Goal: Task Accomplishment & Management: Manage account settings

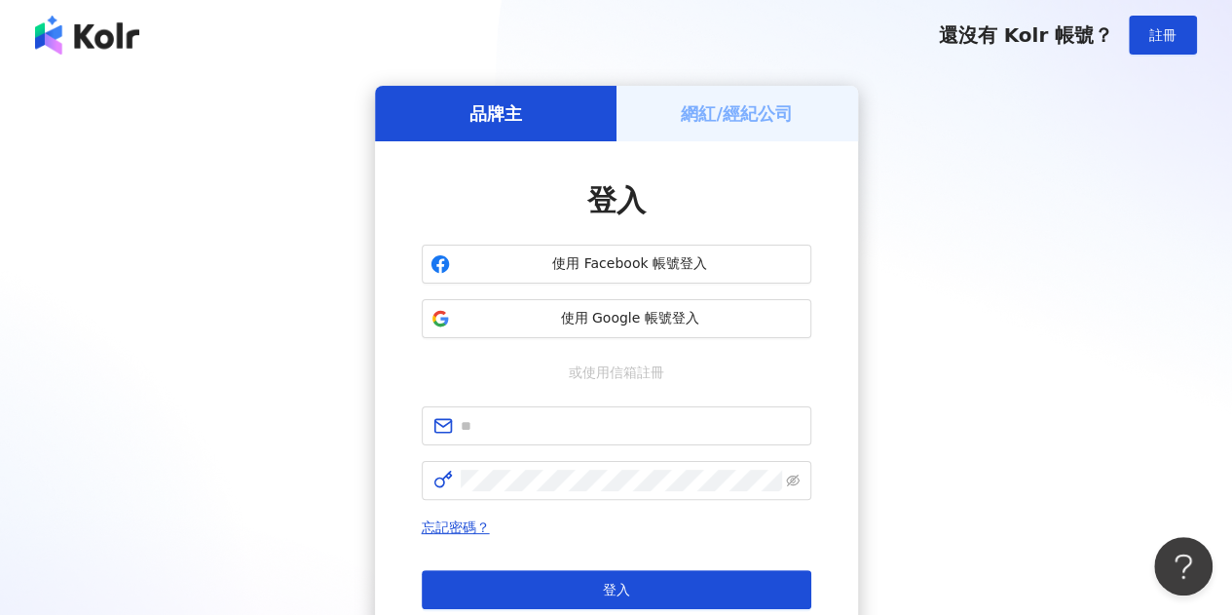
click at [643, 402] on div "登入 使用 Facebook 帳號登入 使用 Google 帳號登入 或使用信箱註冊 忘記密碼？ 登入 還沒有 Kolr 帳號？ 立即註冊" at bounding box center [617, 414] width 390 height 468
click at [641, 416] on input "text" at bounding box center [630, 425] width 339 height 21
type input "**********"
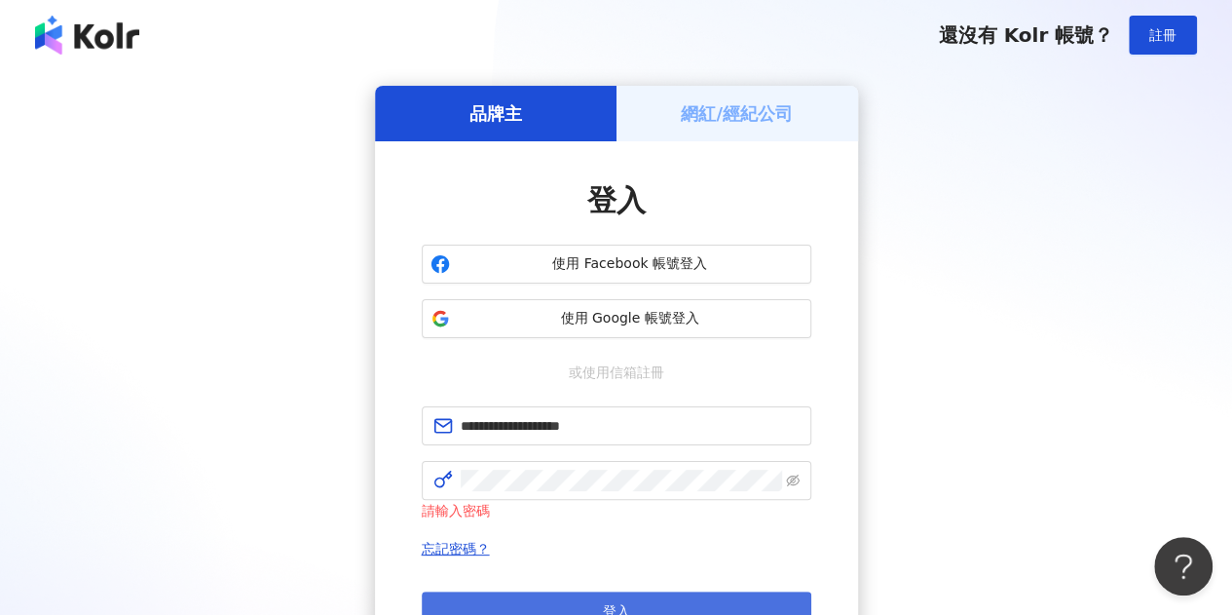
click at [592, 601] on button "登入" at bounding box center [617, 610] width 390 height 39
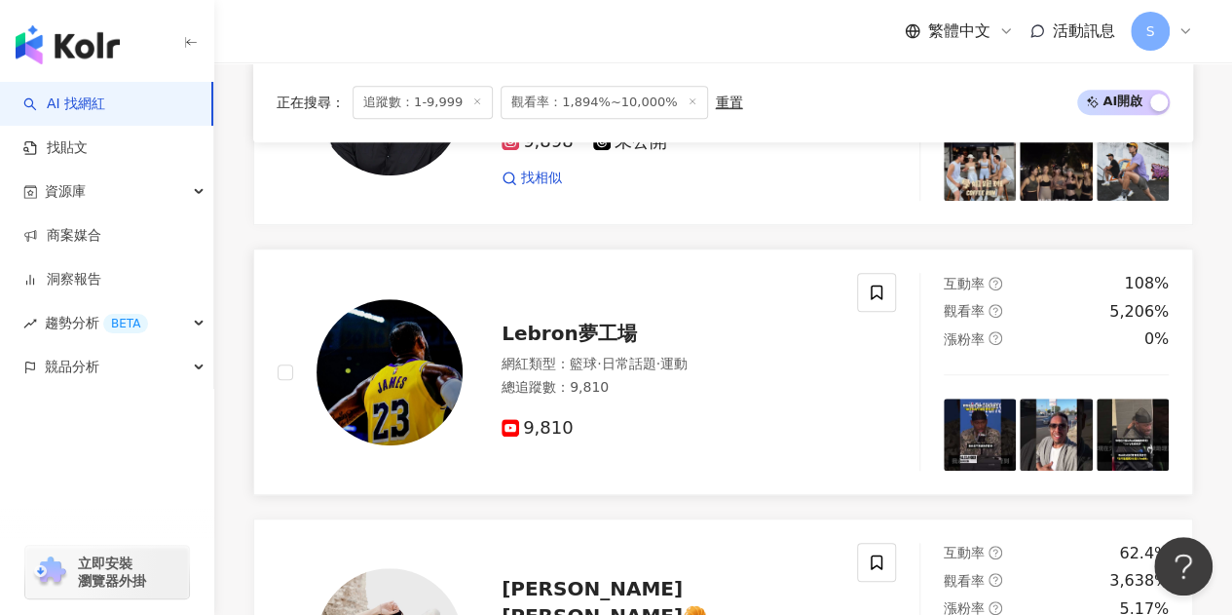
scroll to position [487, 0]
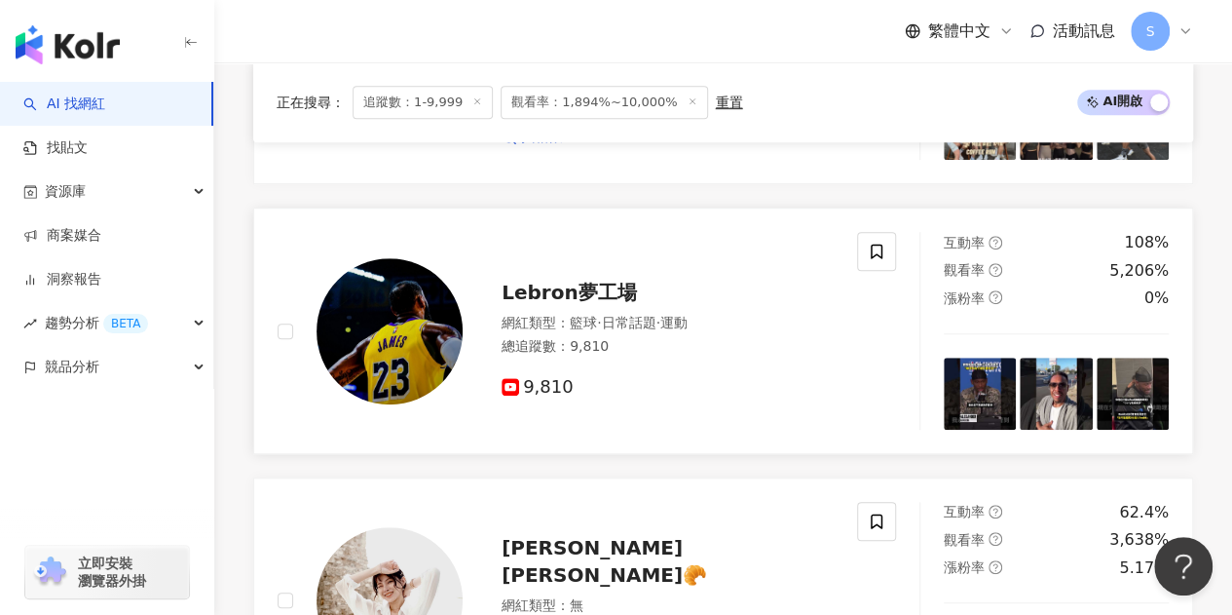
click at [706, 390] on div "9,810" at bounding box center [668, 387] width 332 height 21
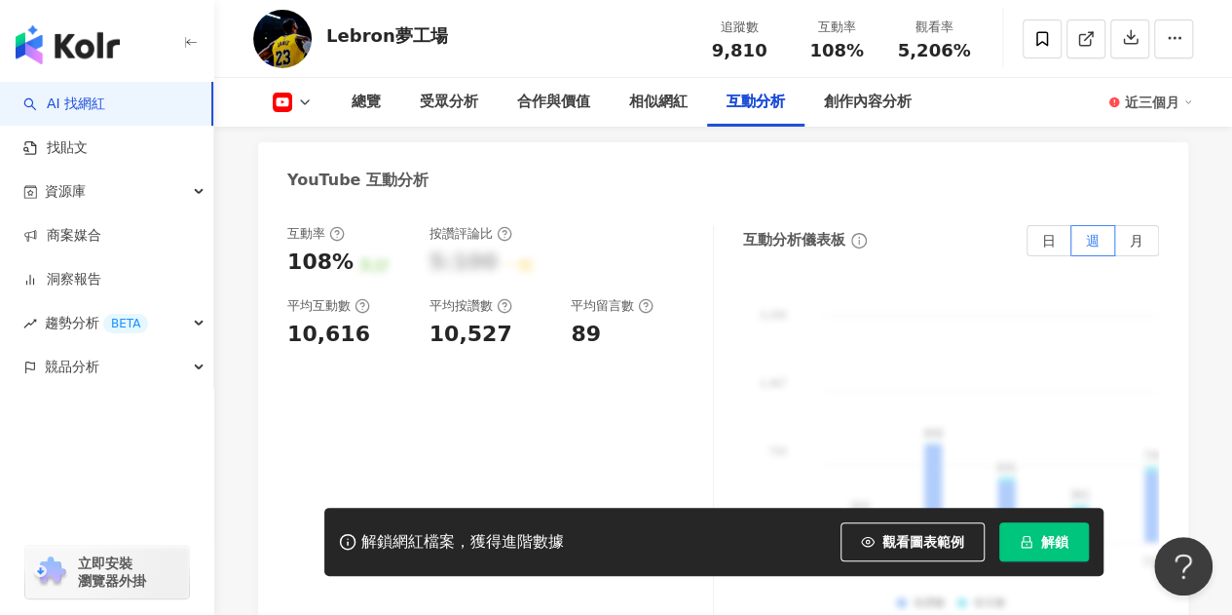
scroll to position [3214, 0]
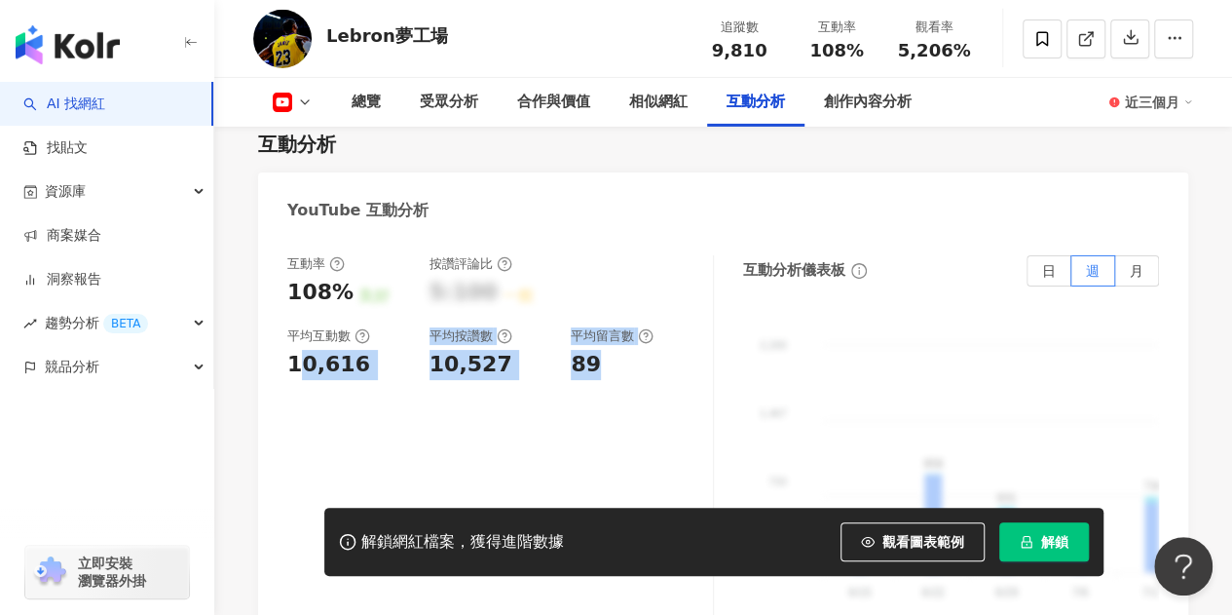
drag, startPoint x: 304, startPoint y: 365, endPoint x: 618, endPoint y: 365, distance: 314.6
click at [618, 365] on div "互動率 108% 良好 按讚評論比 5:100 一般 平均互動數 10,616 平均按讚數 10,527 平均留言數 89" at bounding box center [490, 317] width 406 height 125
click at [625, 367] on div "89" at bounding box center [632, 365] width 123 height 30
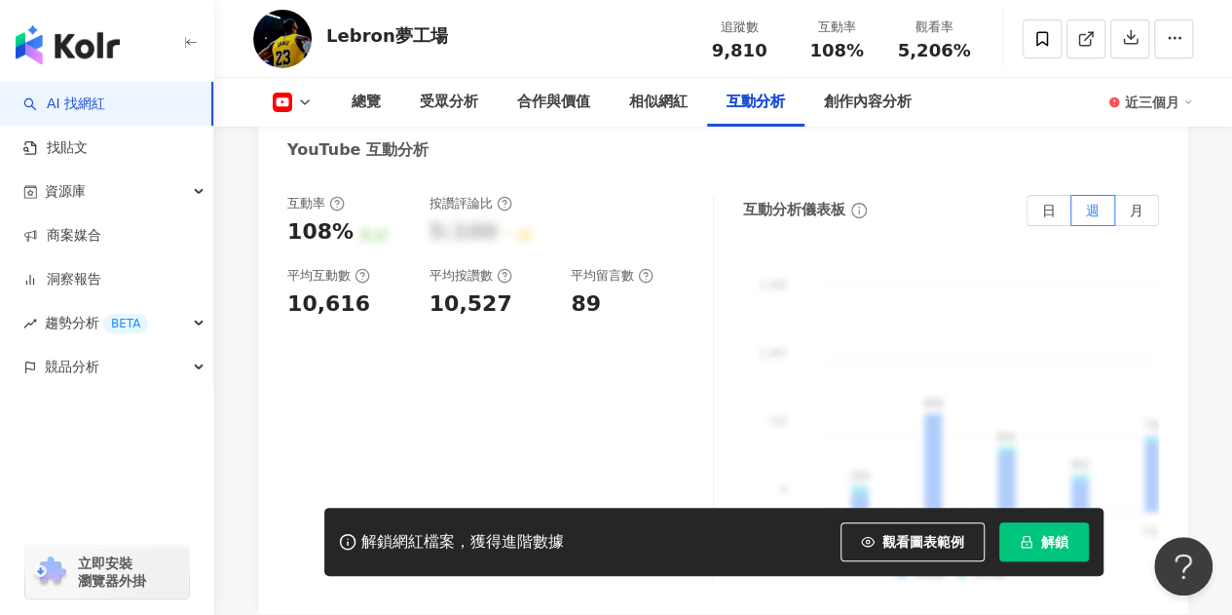
scroll to position [3204, 0]
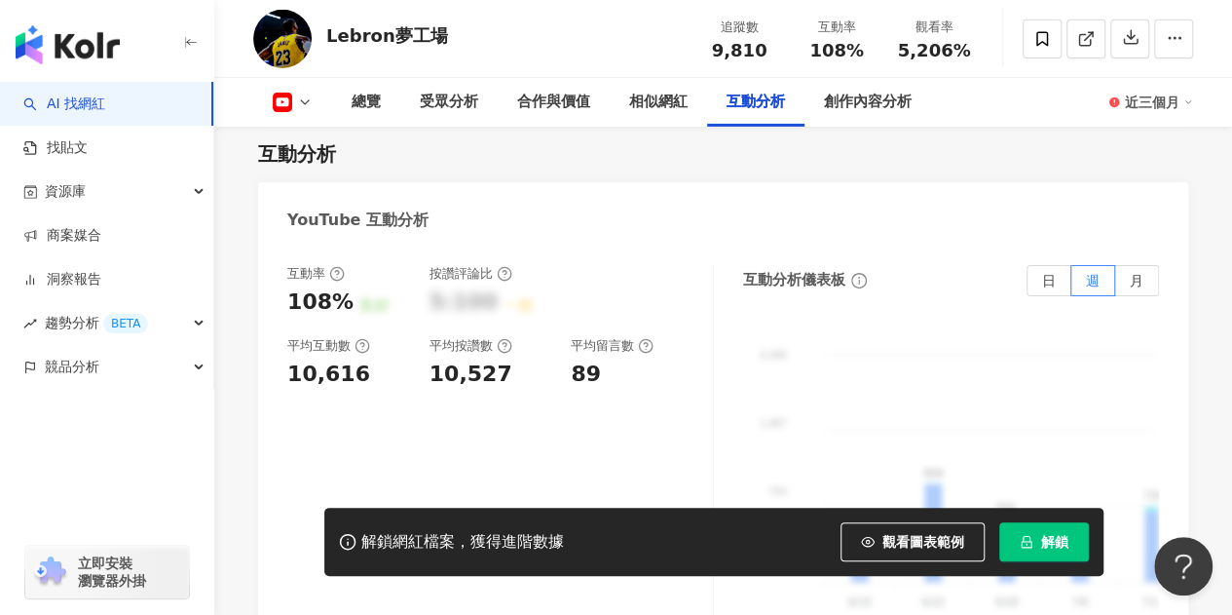
click at [305, 102] on icon at bounding box center [305, 102] width 16 height 16
click at [307, 98] on icon at bounding box center [305, 102] width 16 height 16
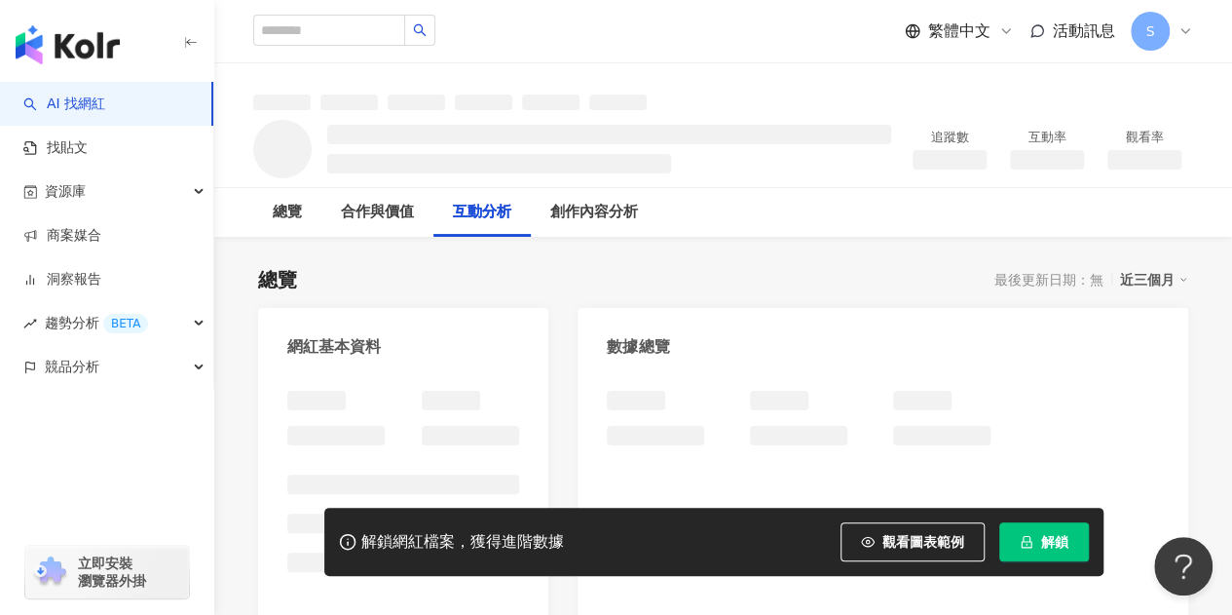
click at [1190, 32] on icon at bounding box center [1186, 31] width 16 height 16
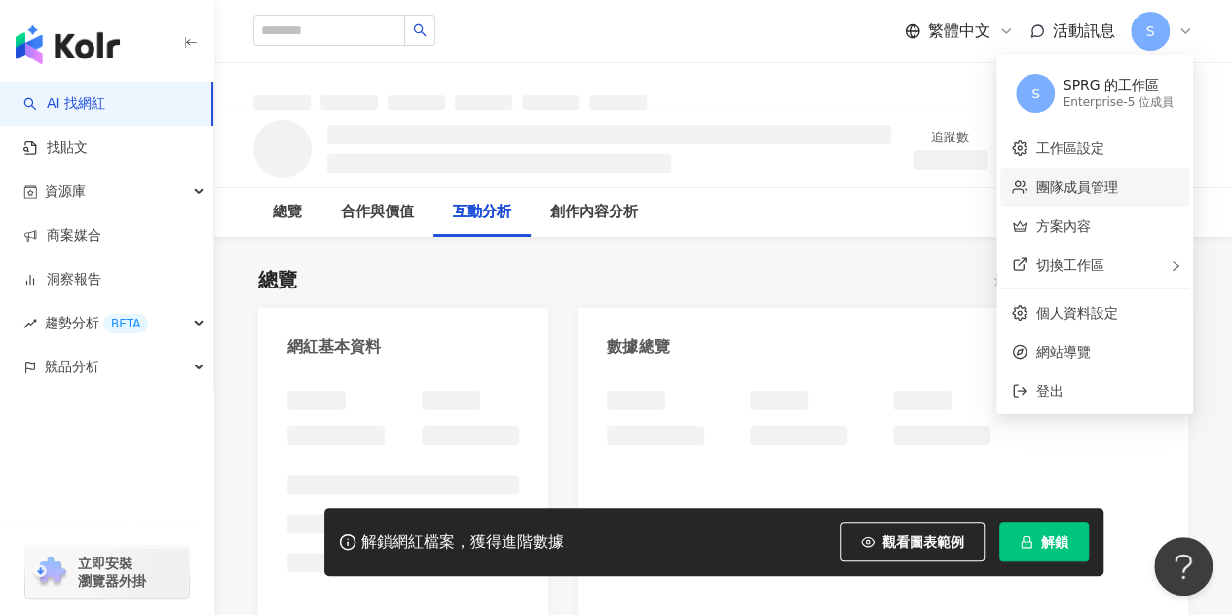
click at [1094, 179] on link "團隊成員管理" at bounding box center [1076, 187] width 82 height 16
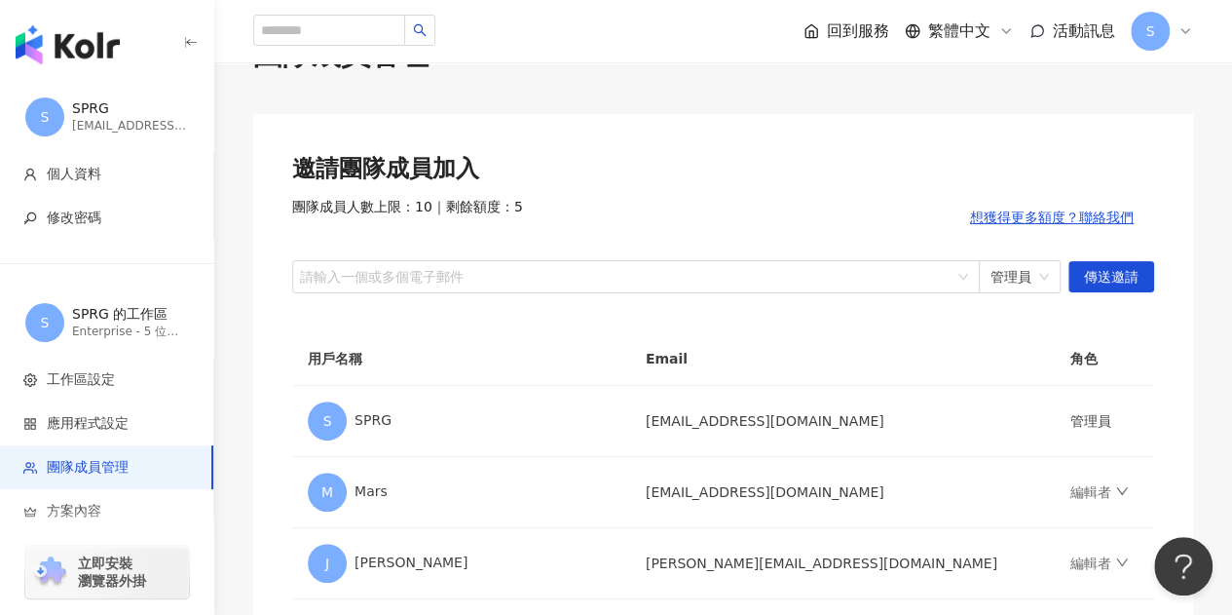
scroll to position [97, 0]
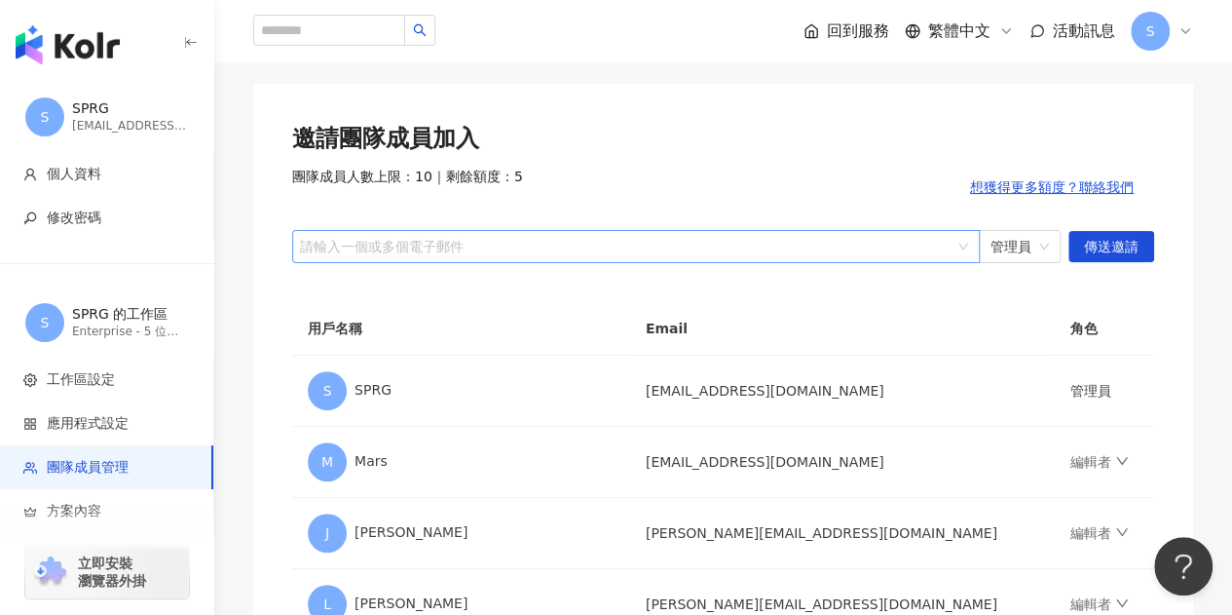
drag, startPoint x: 578, startPoint y: 248, endPoint x: 620, endPoint y: 231, distance: 46.3
click at [579, 248] on div at bounding box center [625, 246] width 659 height 15
click at [645, 245] on div at bounding box center [625, 246] width 659 height 15
paste input "**********"
type input "**********"
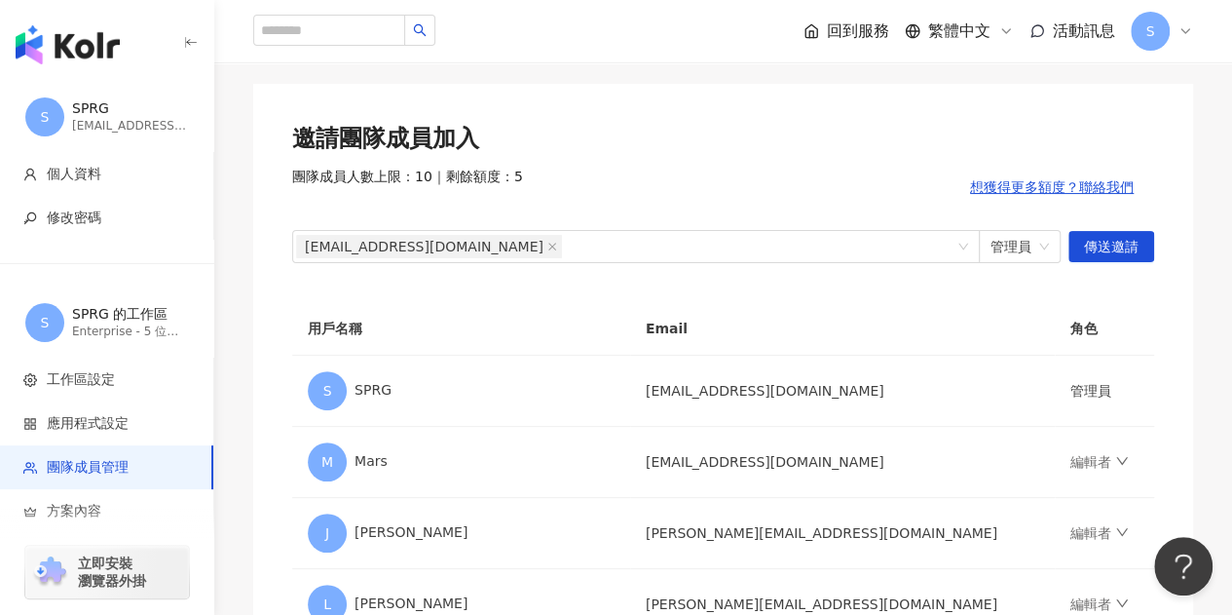
drag, startPoint x: 1096, startPoint y: 244, endPoint x: 995, endPoint y: 315, distance: 122.4
click at [995, 315] on div "邀請團隊成員加入 團隊成員人數上限：10 ｜ 剩餘額度：5 想獲得更多額度？聯絡我們 [EMAIL_ADDRESS][DOMAIN_NAME] 管理員 傳送邀…" at bounding box center [723, 417] width 940 height 666
click at [1029, 252] on span "管理員" at bounding box center [1020, 246] width 58 height 31
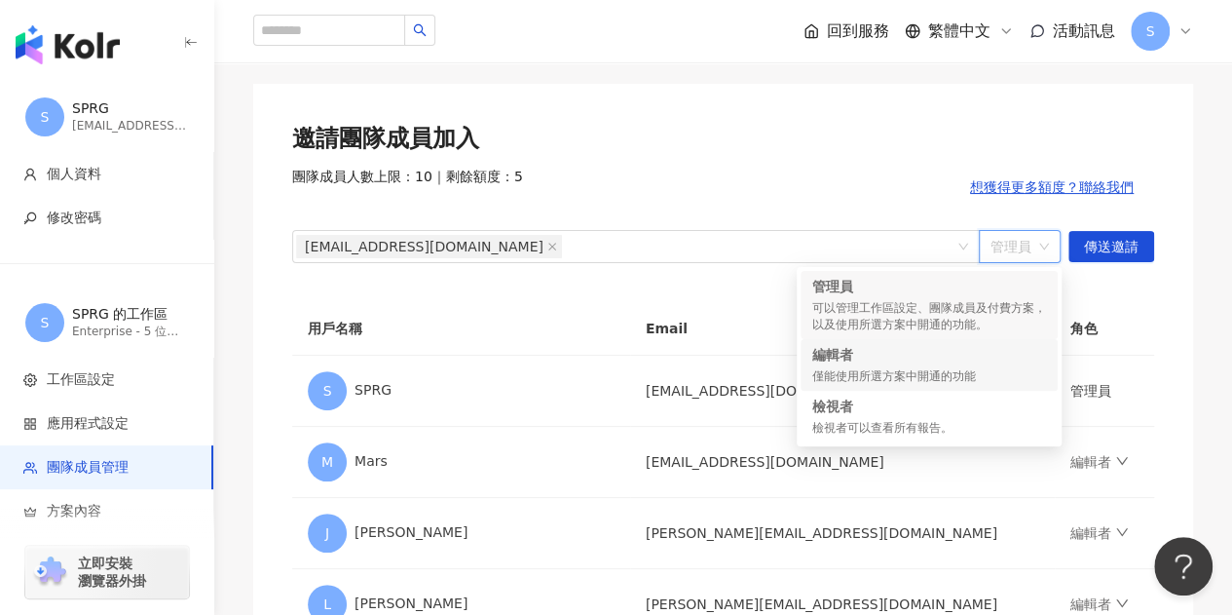
click at [938, 373] on div "僅能使用所選方案中開通的功能" at bounding box center [929, 376] width 234 height 17
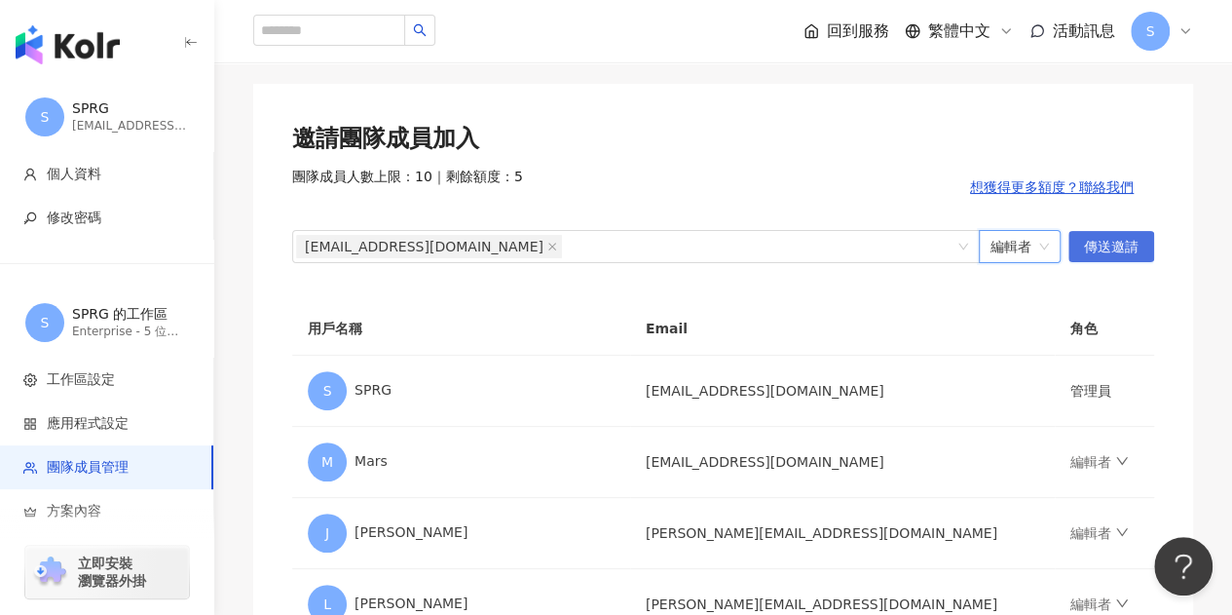
click at [1093, 241] on span "傳送邀請" at bounding box center [1111, 247] width 55 height 31
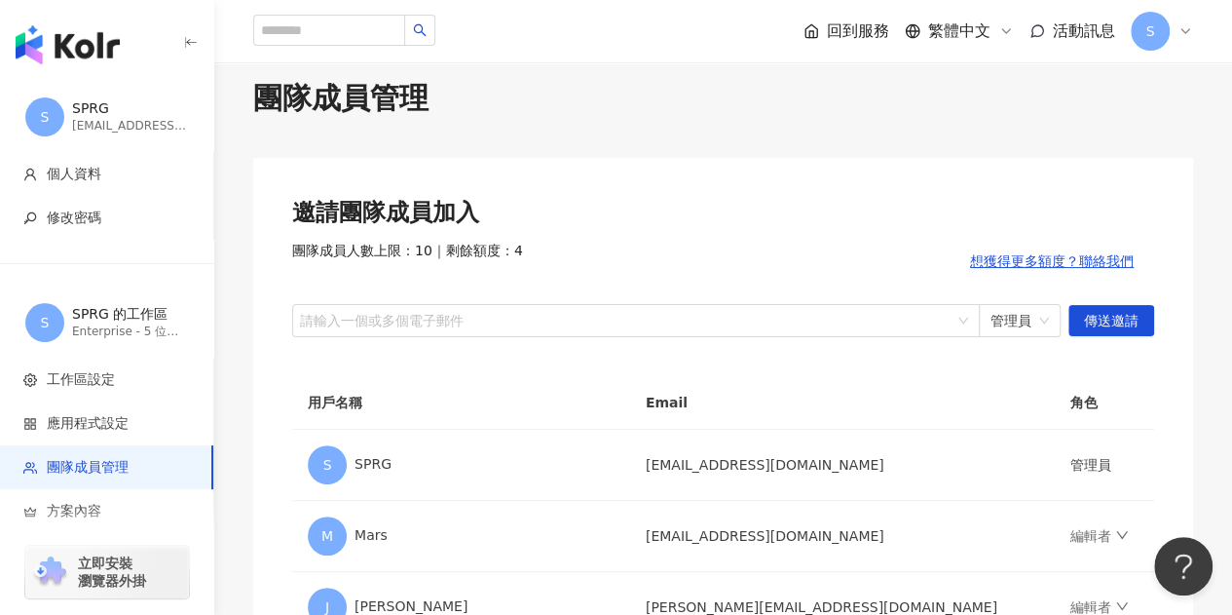
scroll to position [0, 0]
